Goal: Task Accomplishment & Management: Use online tool/utility

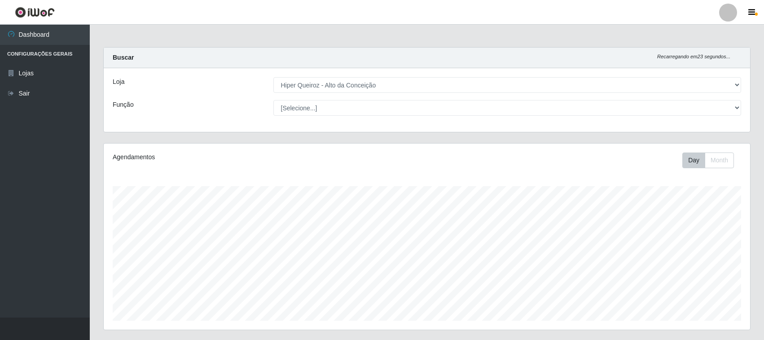
select select "515"
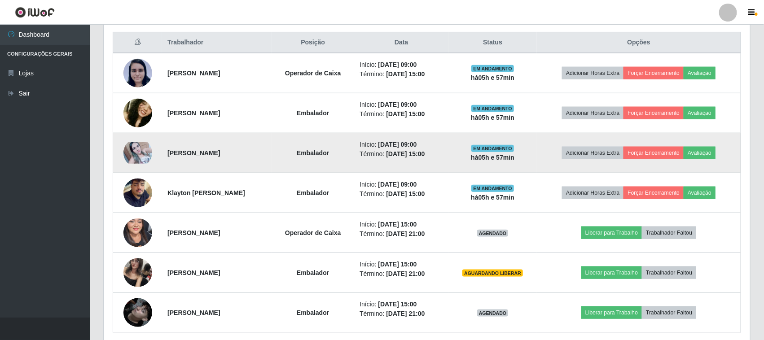
scroll to position [321, 0]
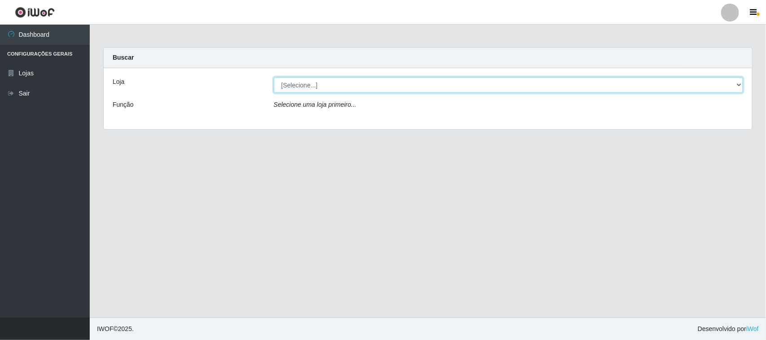
click at [732, 83] on select "[Selecione...] Hiper Queiroz - [GEOGRAPHIC_DATA]" at bounding box center [508, 85] width 469 height 16
select select "515"
click at [274, 77] on select "[Selecione...] Hiper Queiroz - [GEOGRAPHIC_DATA]" at bounding box center [508, 85] width 469 height 16
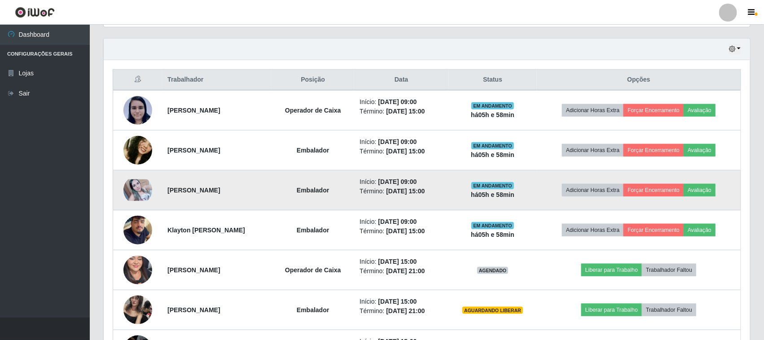
scroll to position [337, 0]
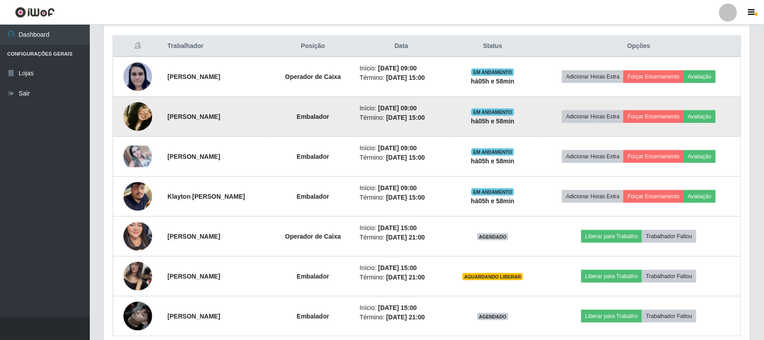
click at [140, 124] on img at bounding box center [137, 116] width 29 height 61
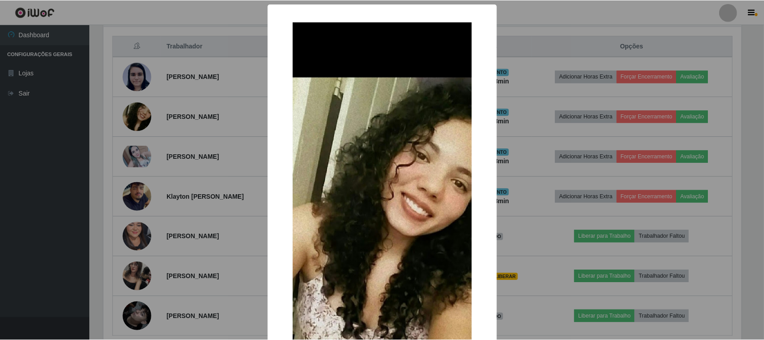
scroll to position [56, 0]
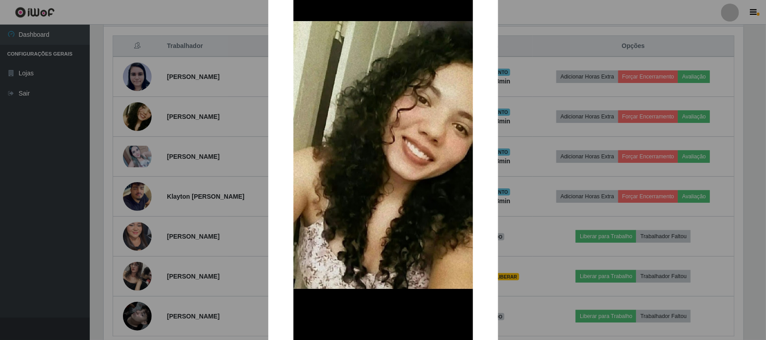
click at [146, 120] on div "× OK Cancel" at bounding box center [383, 170] width 766 height 340
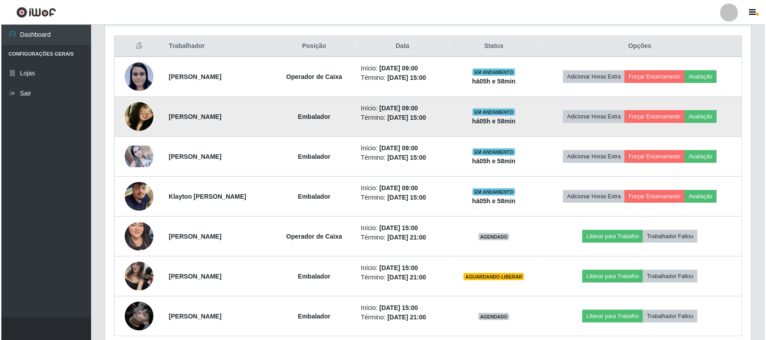
scroll to position [187, 646]
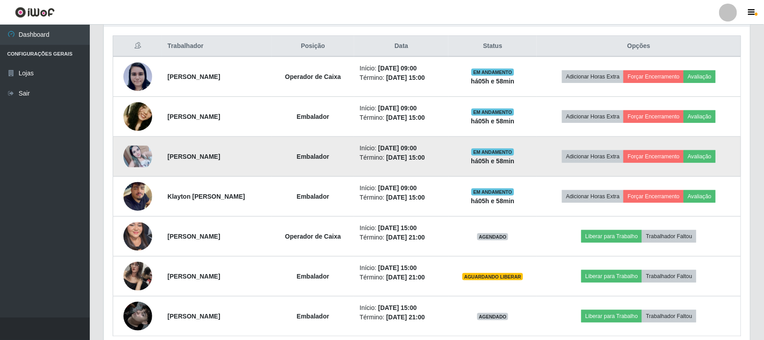
click at [129, 152] on img at bounding box center [137, 157] width 29 height 22
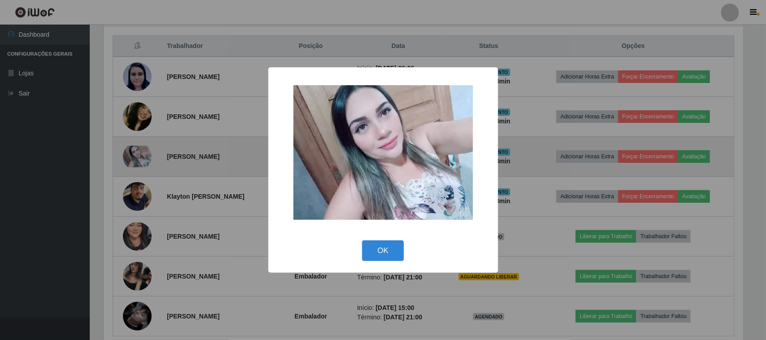
click at [129, 152] on div "× OK Cancel" at bounding box center [383, 170] width 766 height 340
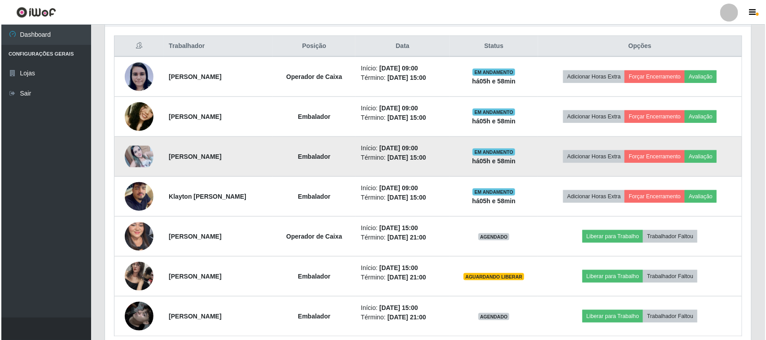
scroll to position [187, 646]
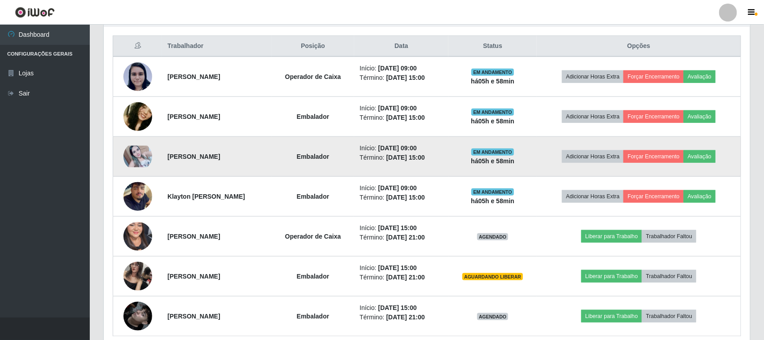
click at [129, 152] on img at bounding box center [137, 157] width 29 height 22
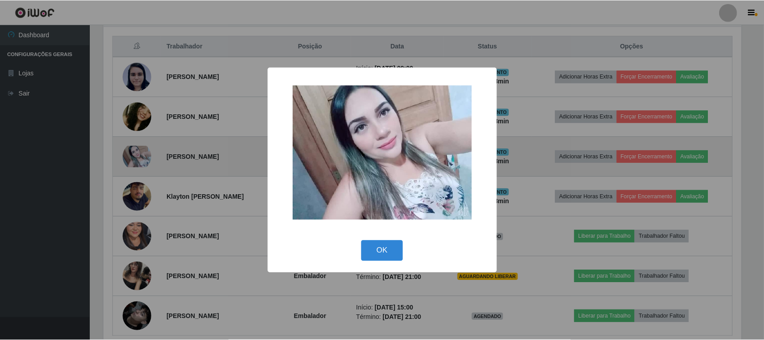
scroll to position [187, 640]
click at [129, 152] on div "× OK Cancel" at bounding box center [383, 170] width 766 height 340
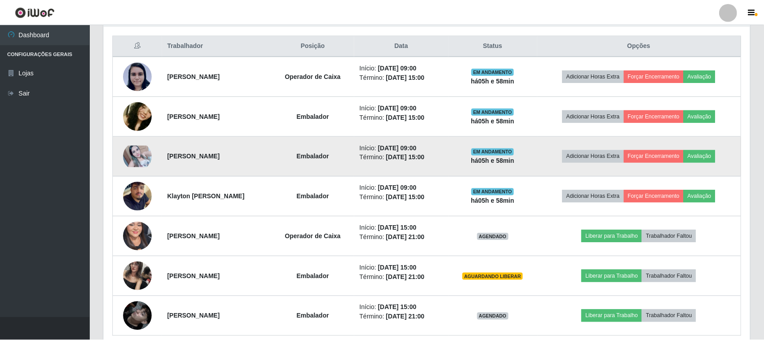
scroll to position [187, 646]
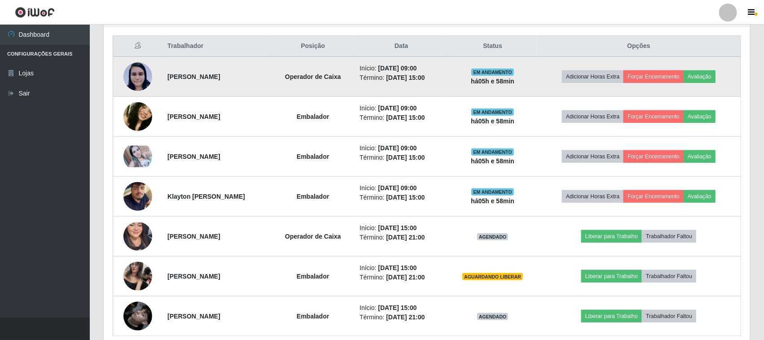
click at [128, 81] on img at bounding box center [137, 77] width 29 height 30
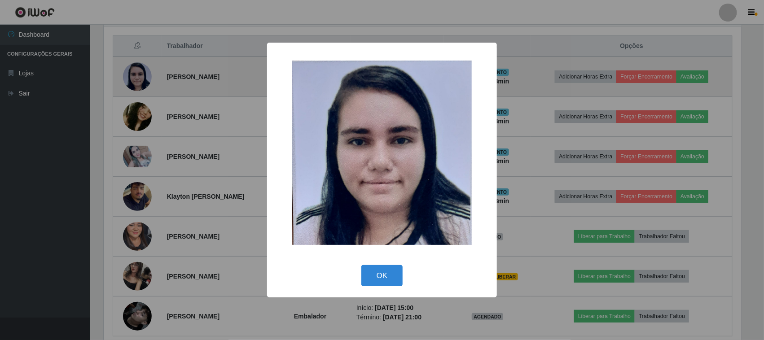
scroll to position [187, 640]
click at [128, 81] on div "× OK Cancel" at bounding box center [383, 170] width 766 height 340
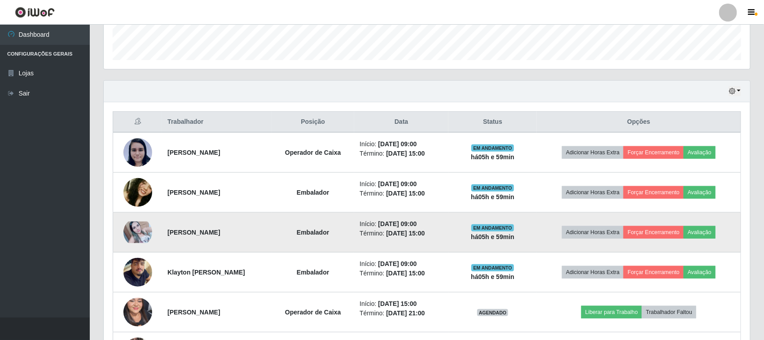
scroll to position [280, 0]
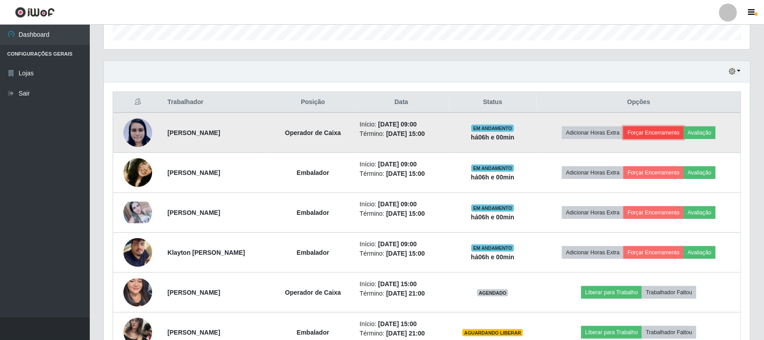
click at [660, 135] on button "Forçar Encerramento" at bounding box center [653, 133] width 60 height 13
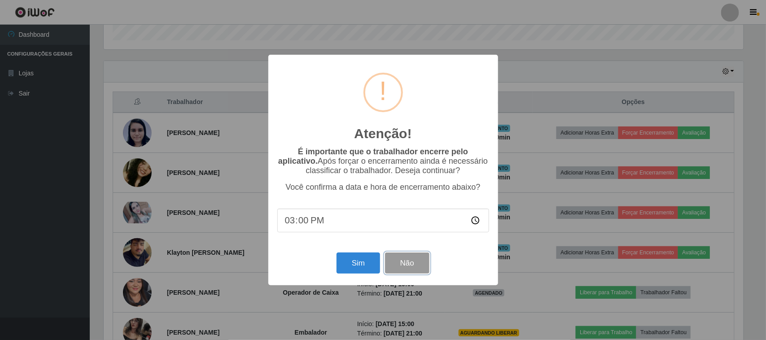
click at [410, 263] on button "Não" at bounding box center [407, 263] width 44 height 21
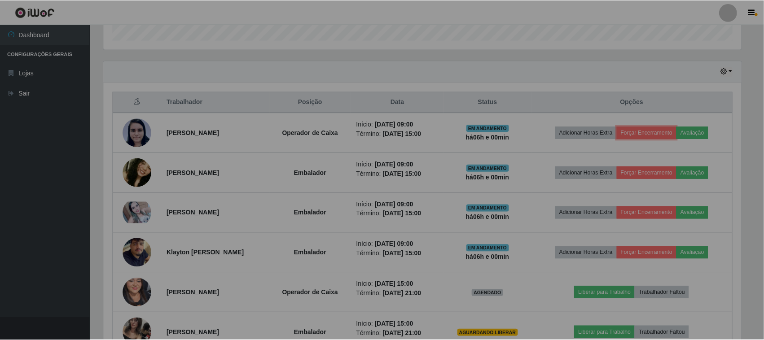
scroll to position [187, 646]
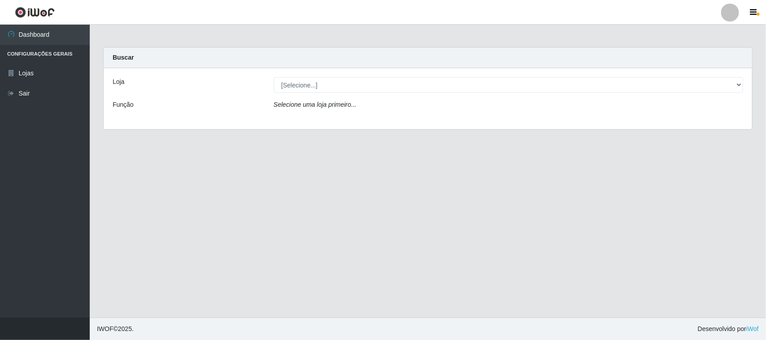
click at [654, 75] on div "Loja [Selecione...] Hiper Queiroz - Alto da Conceição Função Selecione uma loja…" at bounding box center [428, 98] width 648 height 61
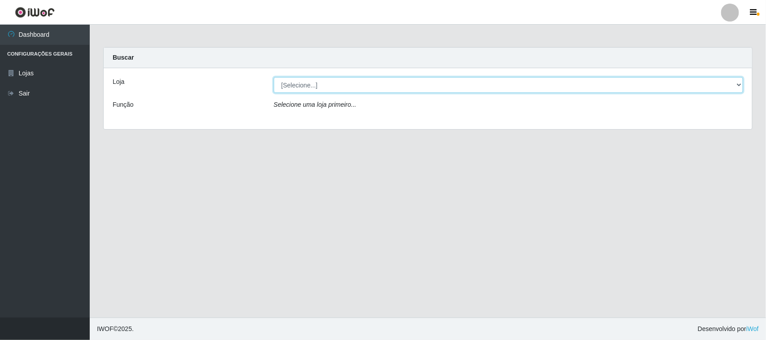
click at [651, 84] on select "[Selecione...] Hiper Queiroz - [GEOGRAPHIC_DATA]" at bounding box center [508, 85] width 469 height 16
select select "515"
click at [274, 77] on select "[Selecione...] Hiper Queiroz - [GEOGRAPHIC_DATA]" at bounding box center [508, 85] width 469 height 16
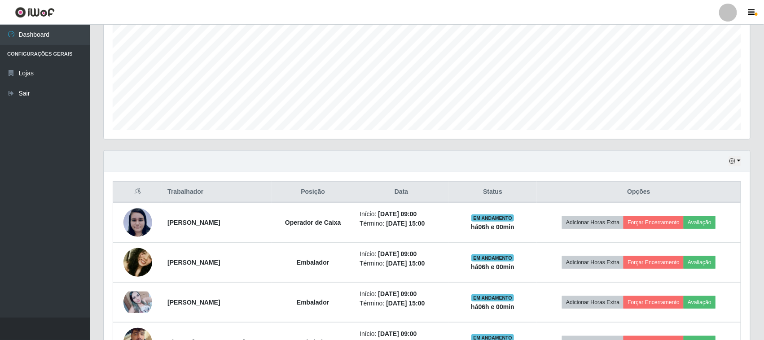
scroll to position [280, 0]
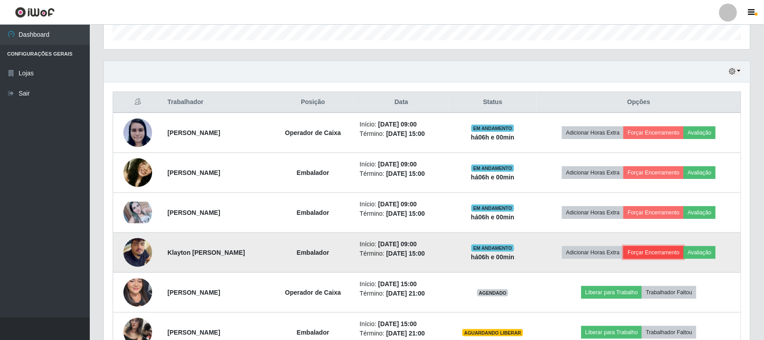
click at [664, 252] on button "Forçar Encerramento" at bounding box center [653, 252] width 60 height 13
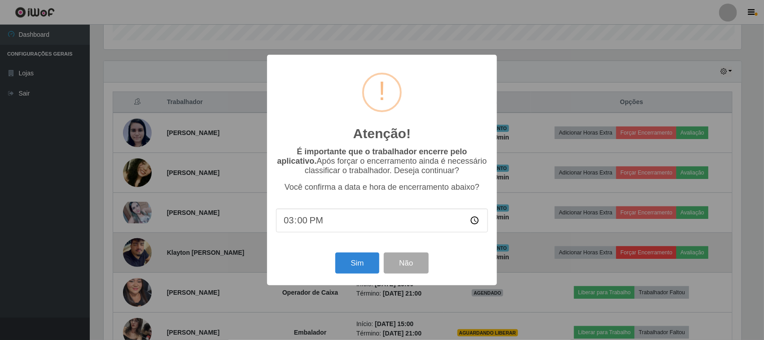
scroll to position [187, 640]
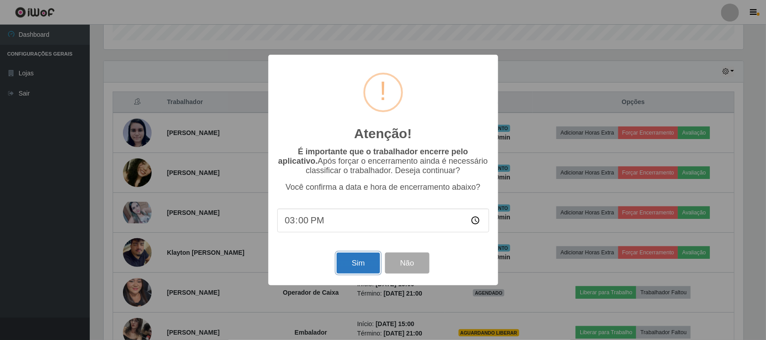
click at [368, 271] on button "Sim" at bounding box center [359, 263] width 44 height 21
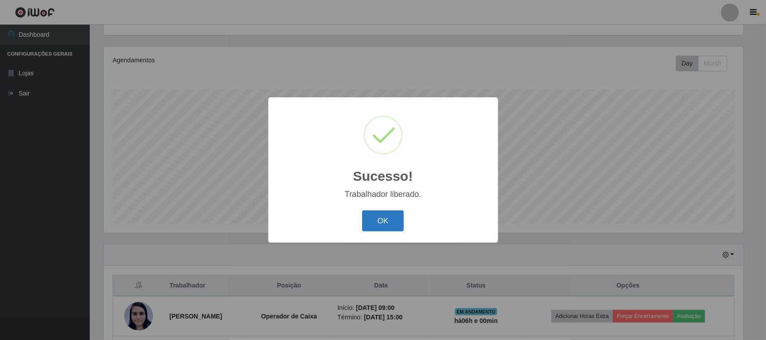
click at [369, 213] on button "OK" at bounding box center [383, 220] width 42 height 21
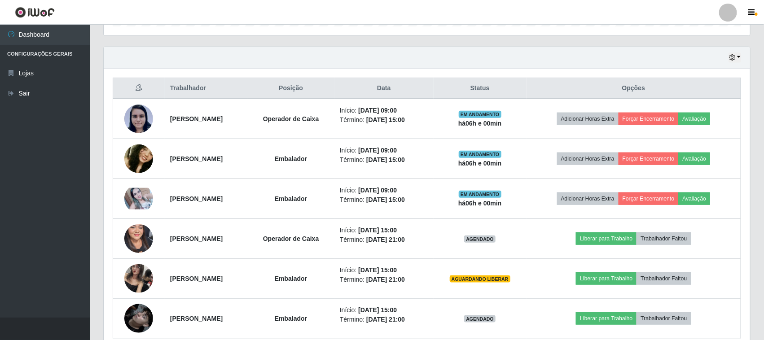
scroll to position [321, 0]
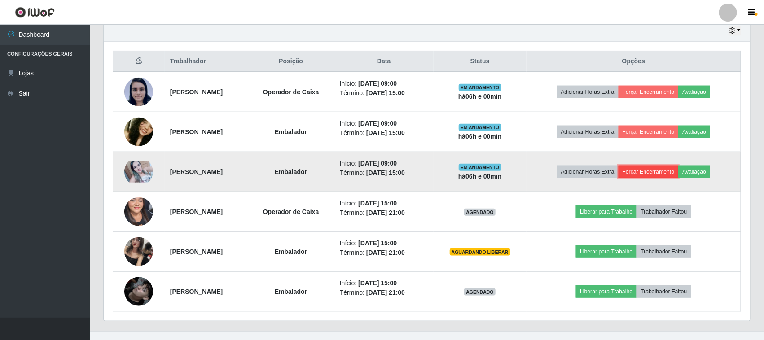
click at [661, 170] on button "Forçar Encerramento" at bounding box center [648, 172] width 60 height 13
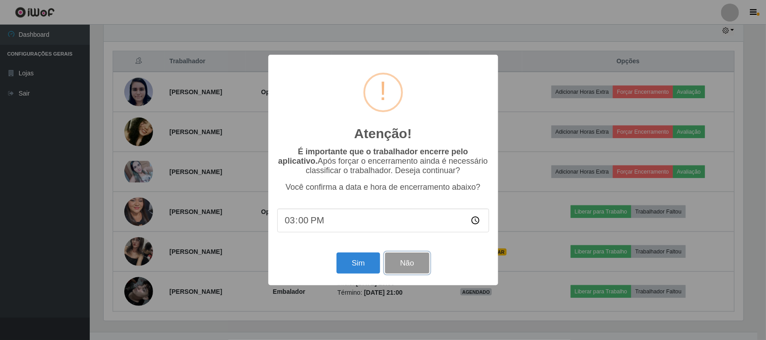
click at [401, 266] on button "Não" at bounding box center [407, 263] width 44 height 21
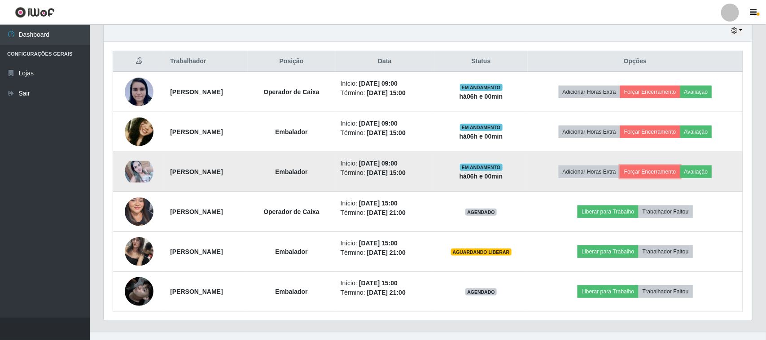
scroll to position [187, 646]
click at [708, 171] on button "Avaliação" at bounding box center [694, 172] width 32 height 13
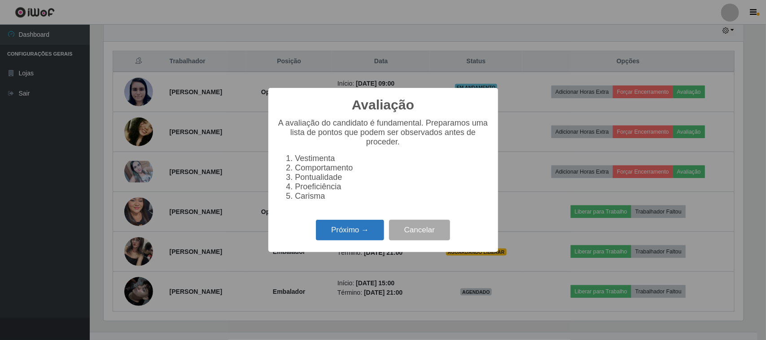
click at [359, 236] on button "Próximo →" at bounding box center [350, 230] width 68 height 21
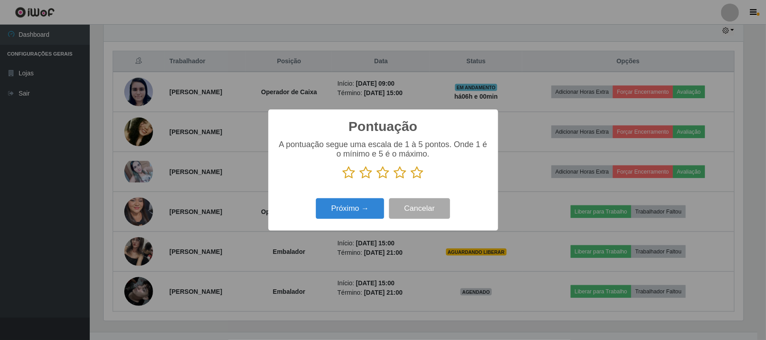
scroll to position [448530, 448076]
click at [419, 179] on icon at bounding box center [417, 172] width 13 height 13
click at [411, 179] on input "radio" at bounding box center [411, 179] width 0 height 0
click at [355, 213] on button "Próximo →" at bounding box center [350, 208] width 68 height 21
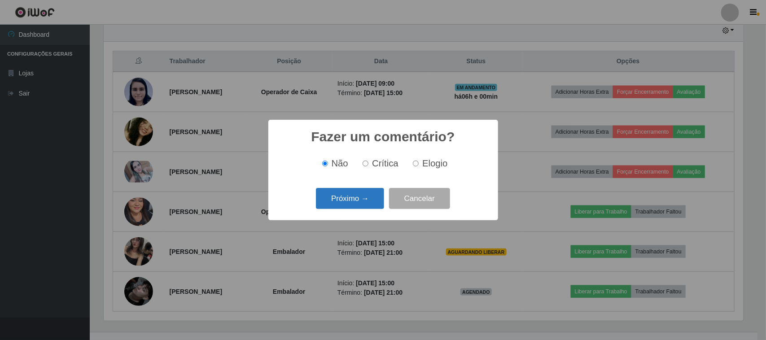
click at [355, 203] on button "Próximo →" at bounding box center [350, 198] width 68 height 21
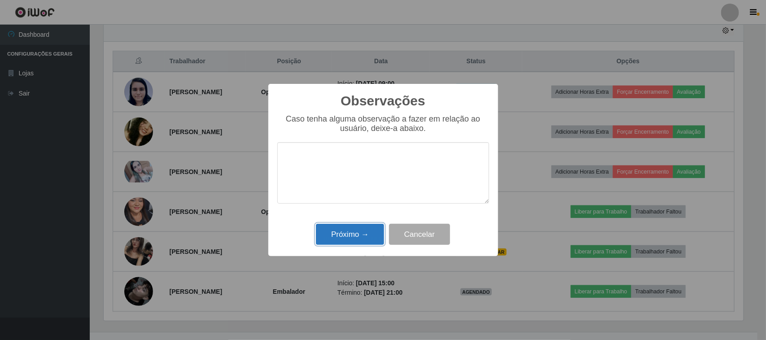
click at [337, 230] on button "Próximo →" at bounding box center [350, 234] width 68 height 21
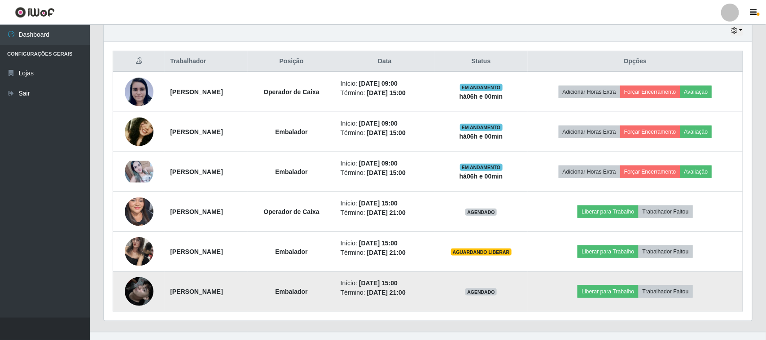
scroll to position [187, 646]
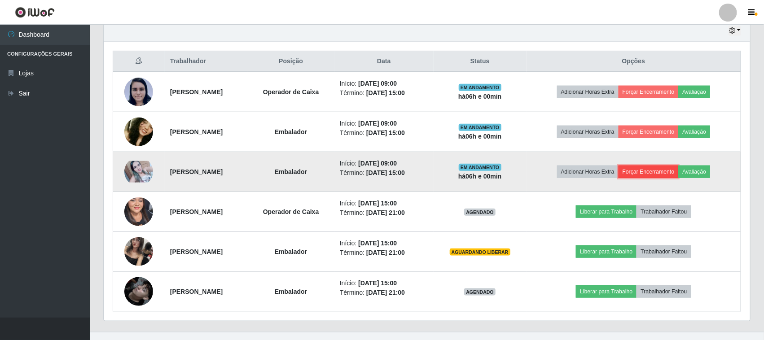
click at [648, 174] on button "Forçar Encerramento" at bounding box center [648, 172] width 60 height 13
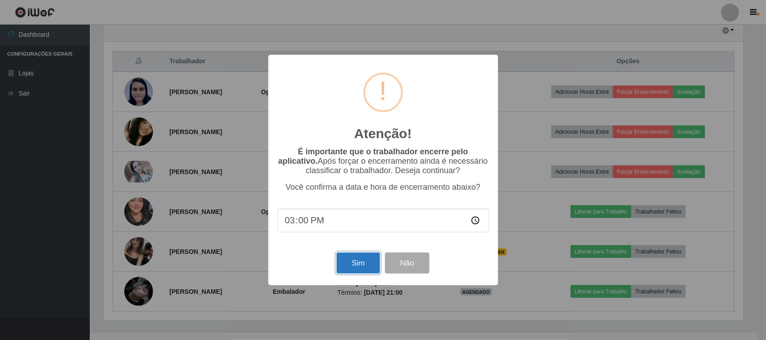
click at [357, 259] on button "Sim" at bounding box center [359, 263] width 44 height 21
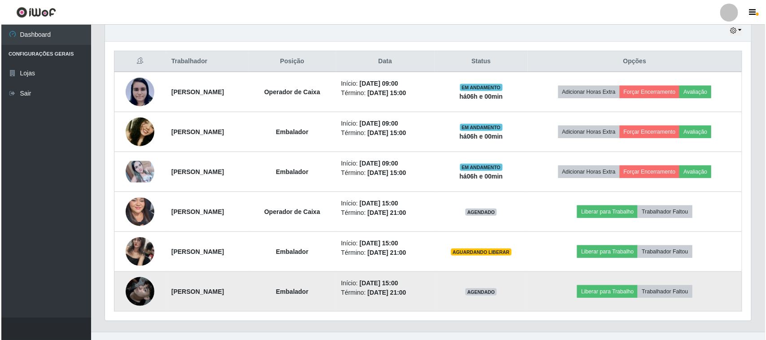
scroll to position [0, 0]
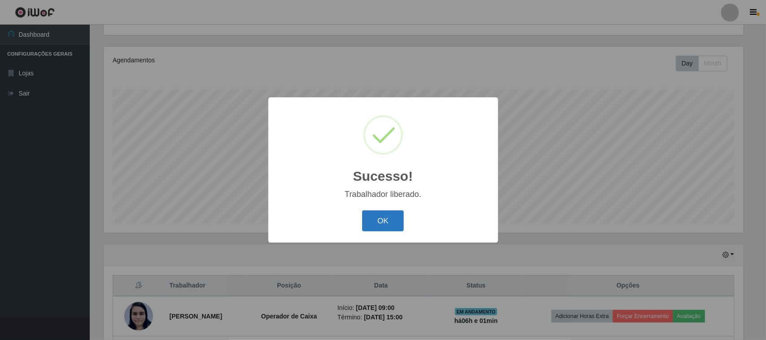
click at [375, 223] on button "OK" at bounding box center [383, 220] width 42 height 21
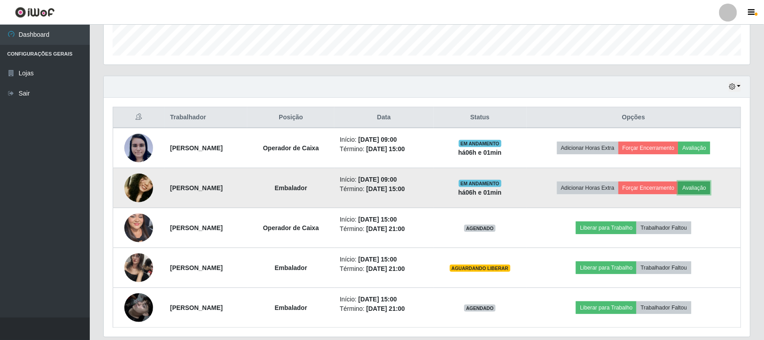
click at [710, 188] on button "Avaliação" at bounding box center [694, 188] width 32 height 13
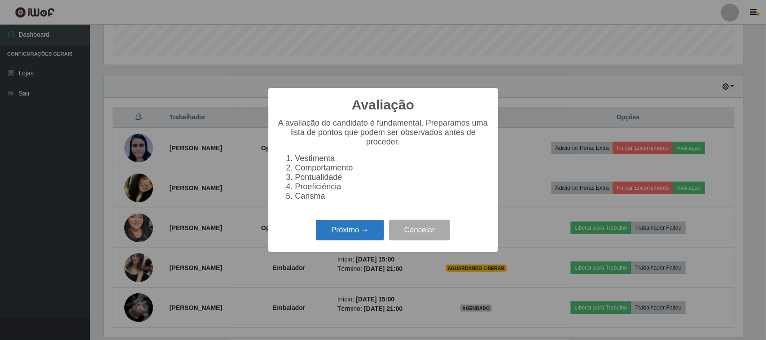
click at [344, 237] on button "Próximo →" at bounding box center [350, 230] width 68 height 21
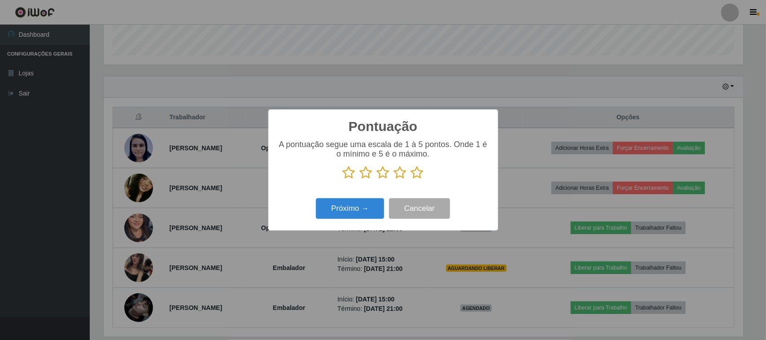
click at [417, 173] on icon at bounding box center [417, 172] width 13 height 13
click at [411, 179] on input "radio" at bounding box center [411, 179] width 0 height 0
click at [360, 207] on button "Próximo →" at bounding box center [350, 208] width 68 height 21
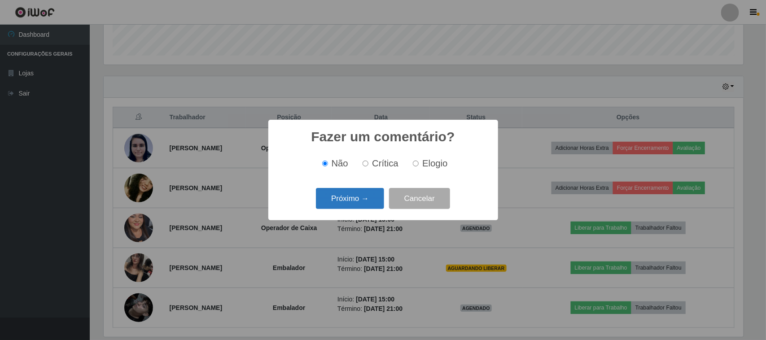
click at [358, 193] on button "Próximo →" at bounding box center [350, 198] width 68 height 21
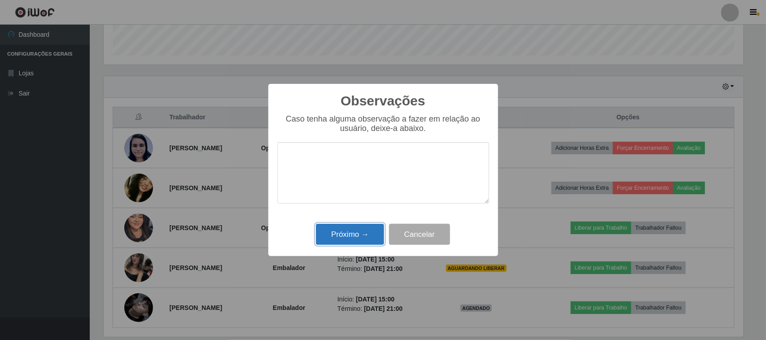
click at [359, 238] on button "Próximo →" at bounding box center [350, 234] width 68 height 21
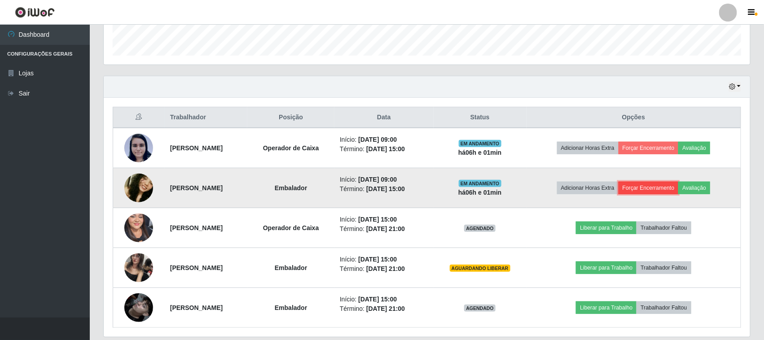
click at [649, 187] on button "Forçar Encerramento" at bounding box center [648, 188] width 60 height 13
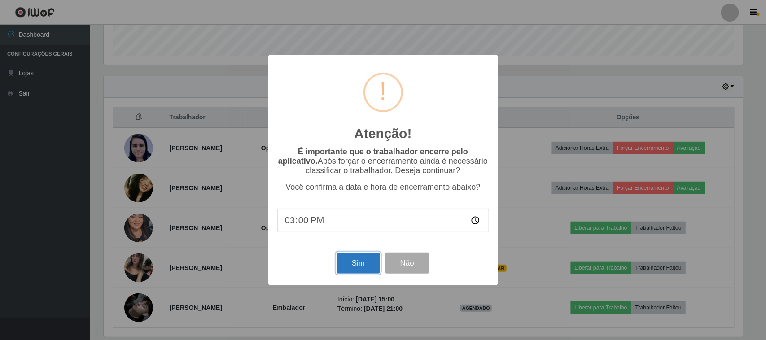
click at [346, 268] on button "Sim" at bounding box center [359, 263] width 44 height 21
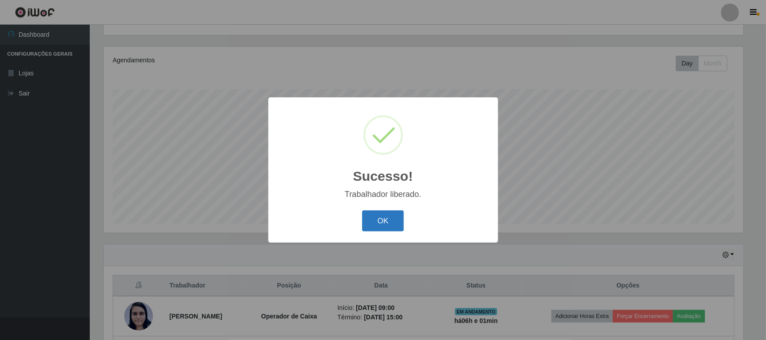
click at [380, 218] on button "OK" at bounding box center [383, 220] width 42 height 21
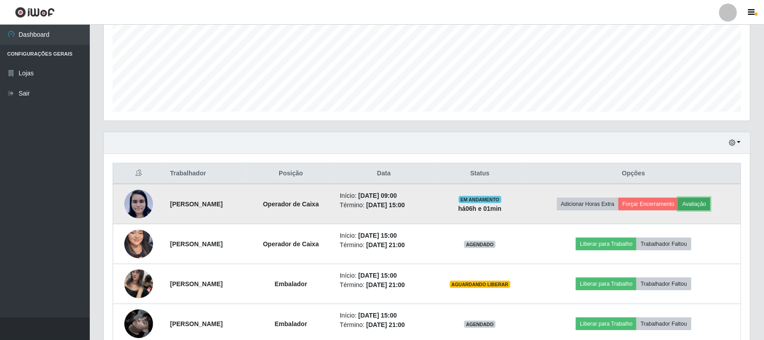
click at [710, 201] on button "Avaliação" at bounding box center [694, 204] width 32 height 13
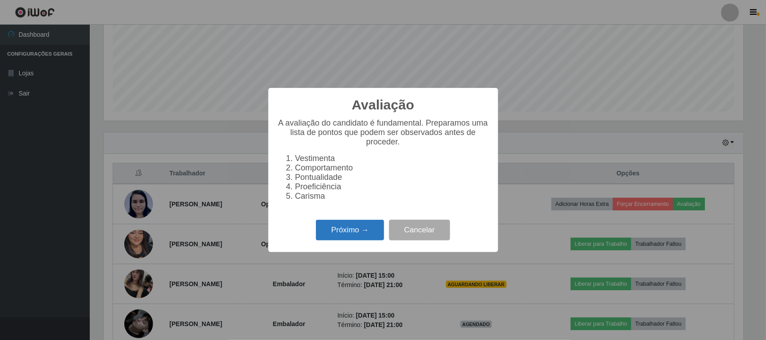
click at [341, 236] on button "Próximo →" at bounding box center [350, 230] width 68 height 21
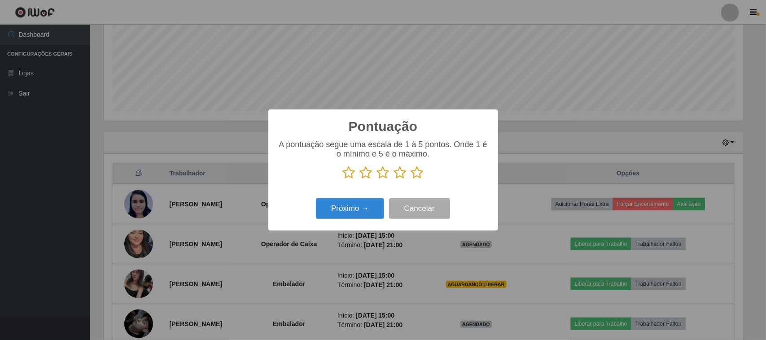
click at [420, 178] on icon at bounding box center [417, 172] width 13 height 13
click at [411, 179] on input "radio" at bounding box center [411, 179] width 0 height 0
click at [355, 210] on button "Próximo →" at bounding box center [350, 208] width 68 height 21
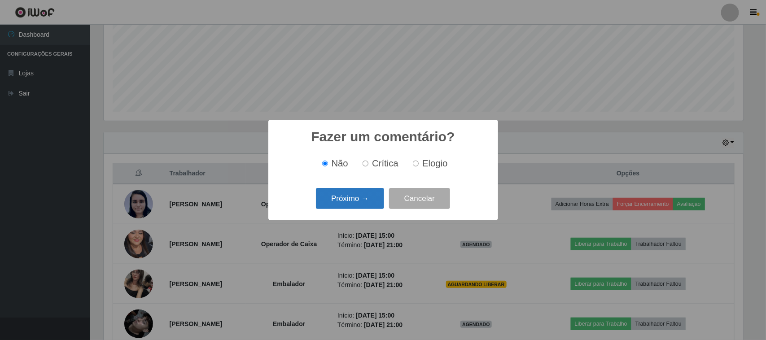
click at [367, 202] on button "Próximo →" at bounding box center [350, 198] width 68 height 21
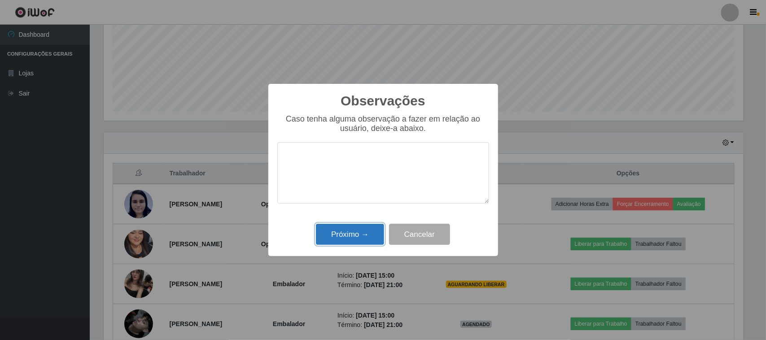
click at [359, 236] on button "Próximo →" at bounding box center [350, 234] width 68 height 21
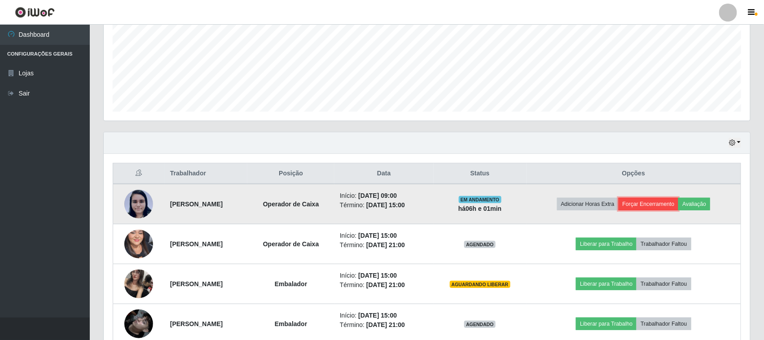
click at [665, 203] on button "Forçar Encerramento" at bounding box center [648, 204] width 60 height 13
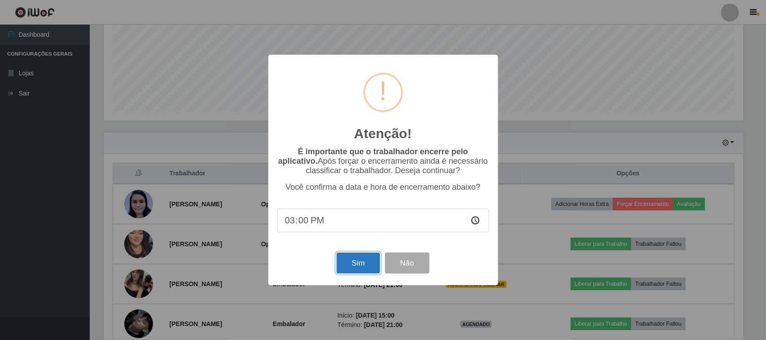
click at [348, 274] on button "Sim" at bounding box center [359, 263] width 44 height 21
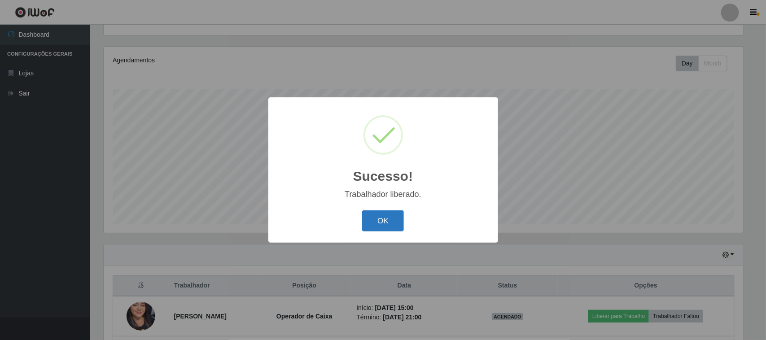
click at [393, 220] on button "OK" at bounding box center [383, 220] width 42 height 21
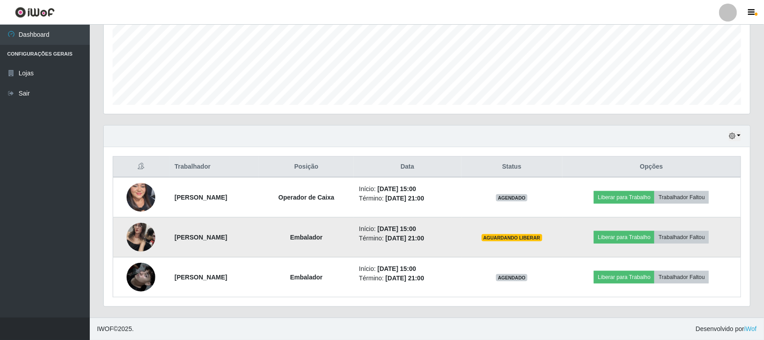
click at [633, 244] on td "Liberar para Trabalho Trabalhador Faltou" at bounding box center [651, 238] width 179 height 40
click at [634, 238] on button "Liberar para Trabalho" at bounding box center [624, 237] width 61 height 13
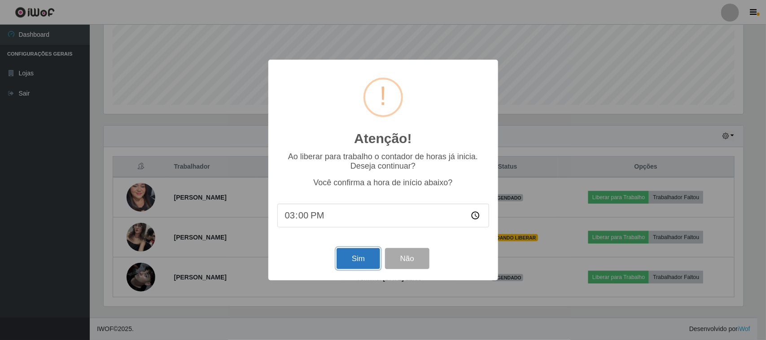
click at [364, 265] on button "Sim" at bounding box center [359, 258] width 44 height 21
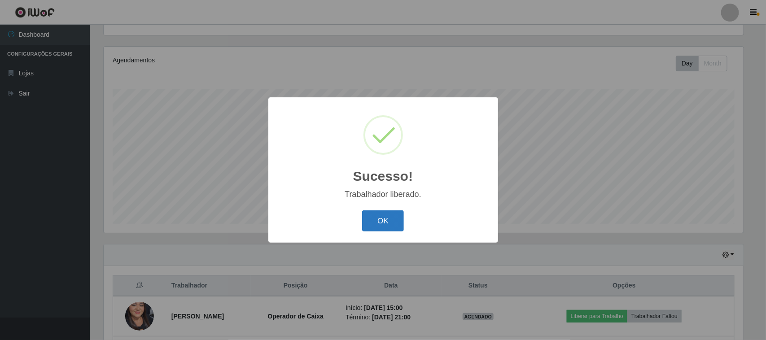
click at [385, 219] on button "OK" at bounding box center [383, 220] width 42 height 21
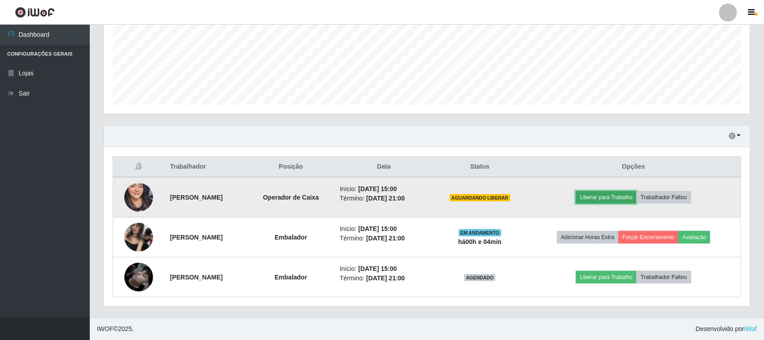
click at [611, 197] on button "Liberar para Trabalho" at bounding box center [606, 197] width 61 height 13
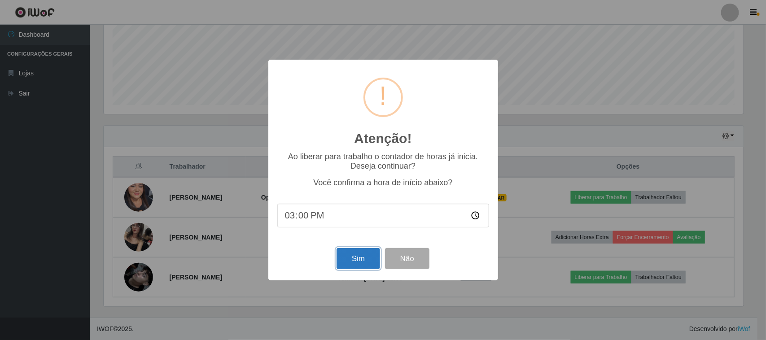
click at [357, 259] on button "Sim" at bounding box center [359, 258] width 44 height 21
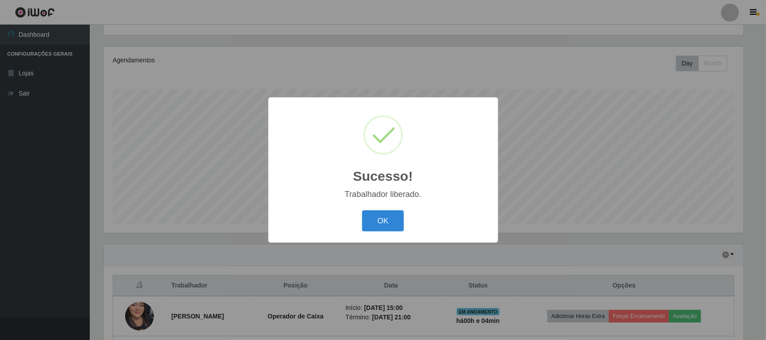
click at [378, 211] on div "OK Cancel" at bounding box center [383, 221] width 212 height 26
click at [387, 220] on button "OK" at bounding box center [383, 220] width 42 height 21
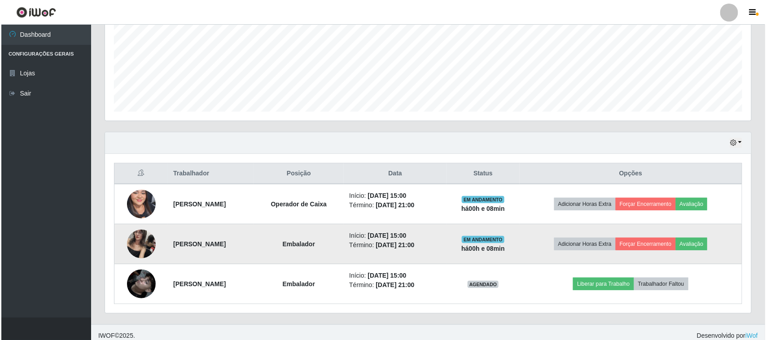
scroll to position [217, 0]
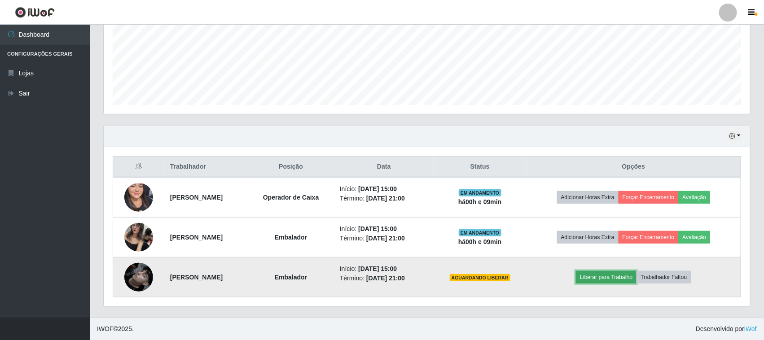
click at [593, 276] on button "Liberar para Trabalho" at bounding box center [606, 277] width 61 height 13
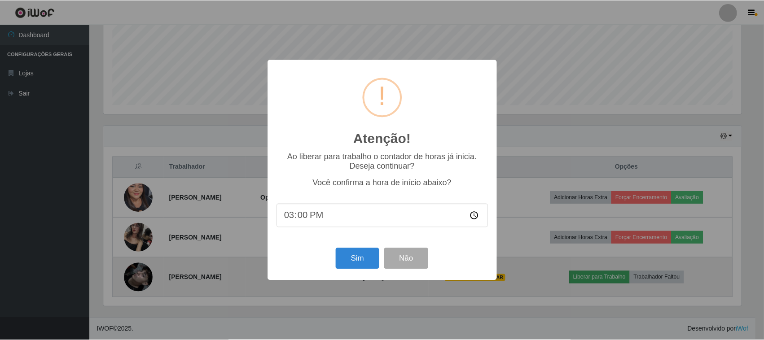
scroll to position [187, 640]
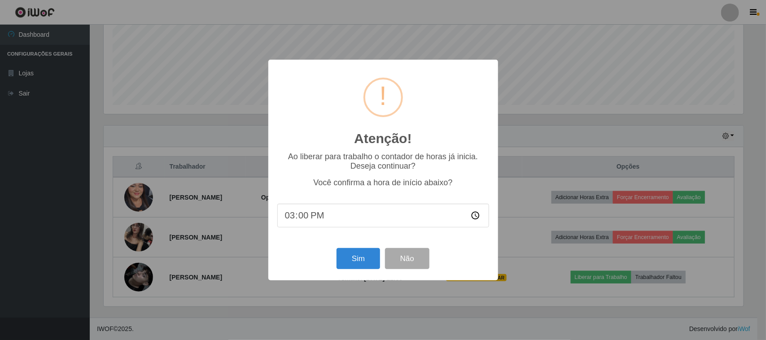
click at [319, 223] on input "15:00" at bounding box center [383, 216] width 212 height 24
click at [314, 221] on input "15:00" at bounding box center [383, 216] width 212 height 24
click at [300, 216] on input "15:00" at bounding box center [383, 216] width 212 height 24
type input "15:05"
click at [368, 264] on button "Sim" at bounding box center [359, 258] width 44 height 21
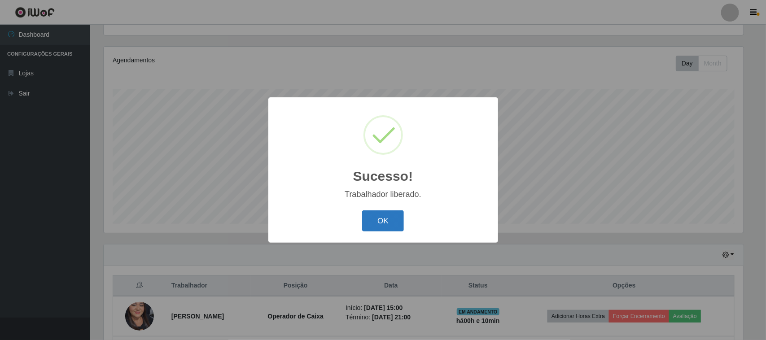
click at [378, 227] on button "OK" at bounding box center [383, 220] width 42 height 21
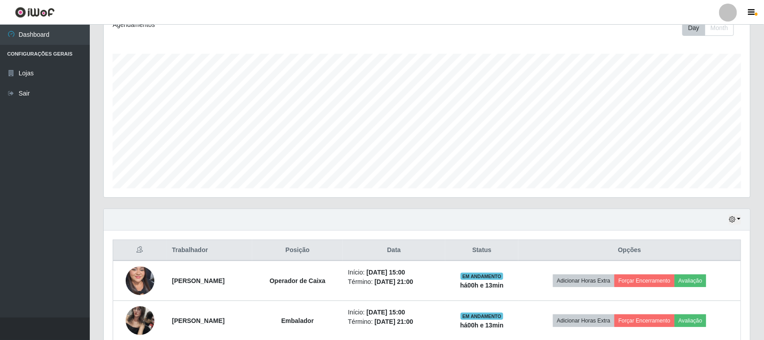
scroll to position [0, 0]
